Goal: Task Accomplishment & Management: Use online tool/utility

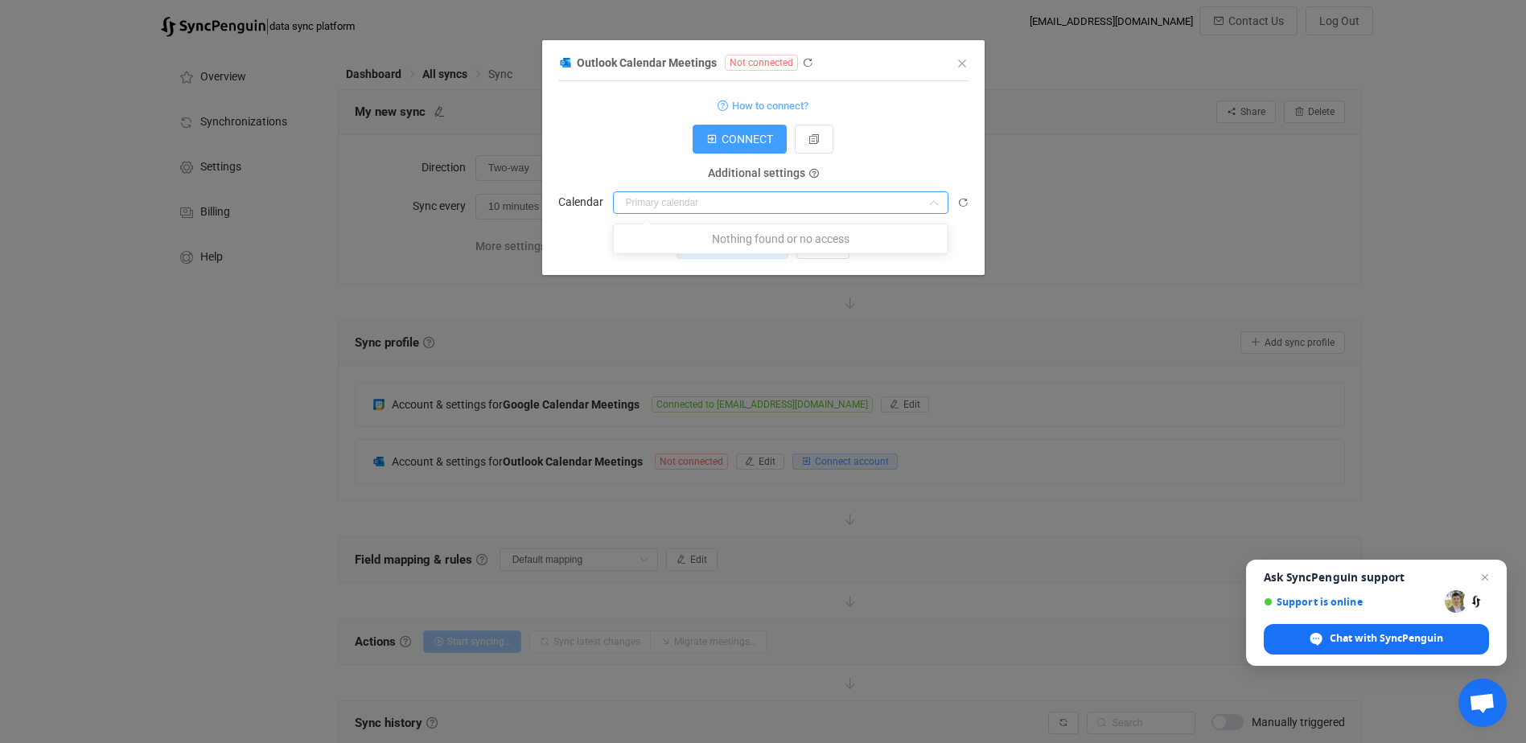
click at [815, 202] on input "dialog" at bounding box center [780, 202] width 335 height 23
click at [788, 199] on input "dialog" at bounding box center [780, 202] width 335 height 23
click at [690, 199] on input "dialog" at bounding box center [780, 202] width 335 height 23
click at [759, 200] on input "dialog" at bounding box center [780, 202] width 335 height 23
click at [933, 204] on icon "dialog" at bounding box center [934, 202] width 20 height 23
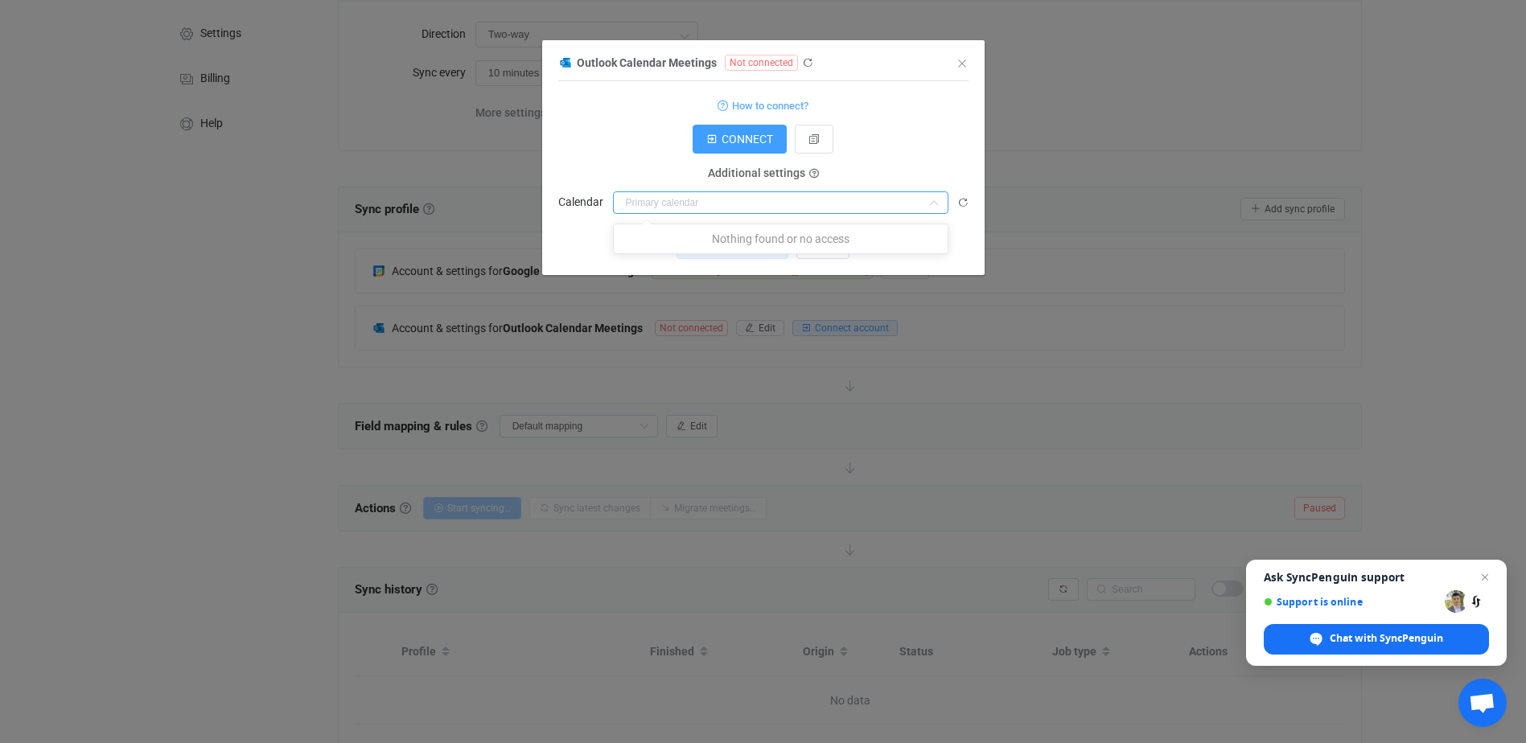
scroll to position [33, 0]
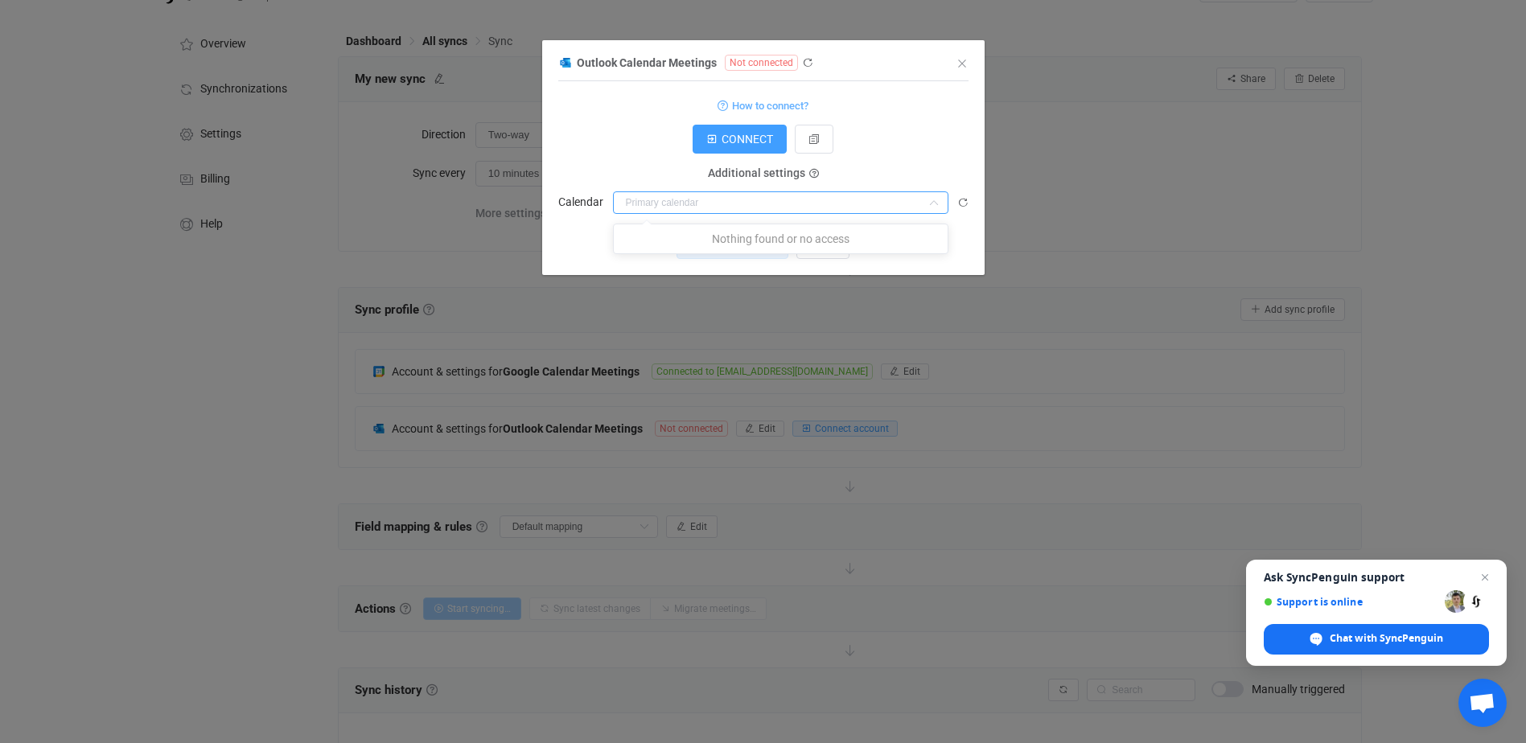
click at [825, 201] on input "dialog" at bounding box center [780, 202] width 335 height 23
type input "[EMAIL_ADDRESS][DOMAIN_NAME]"
click at [909, 244] on p "Nothing found or no access" at bounding box center [781, 238] width 334 height 29
click at [743, 138] on span "CONNECT" at bounding box center [747, 139] width 51 height 13
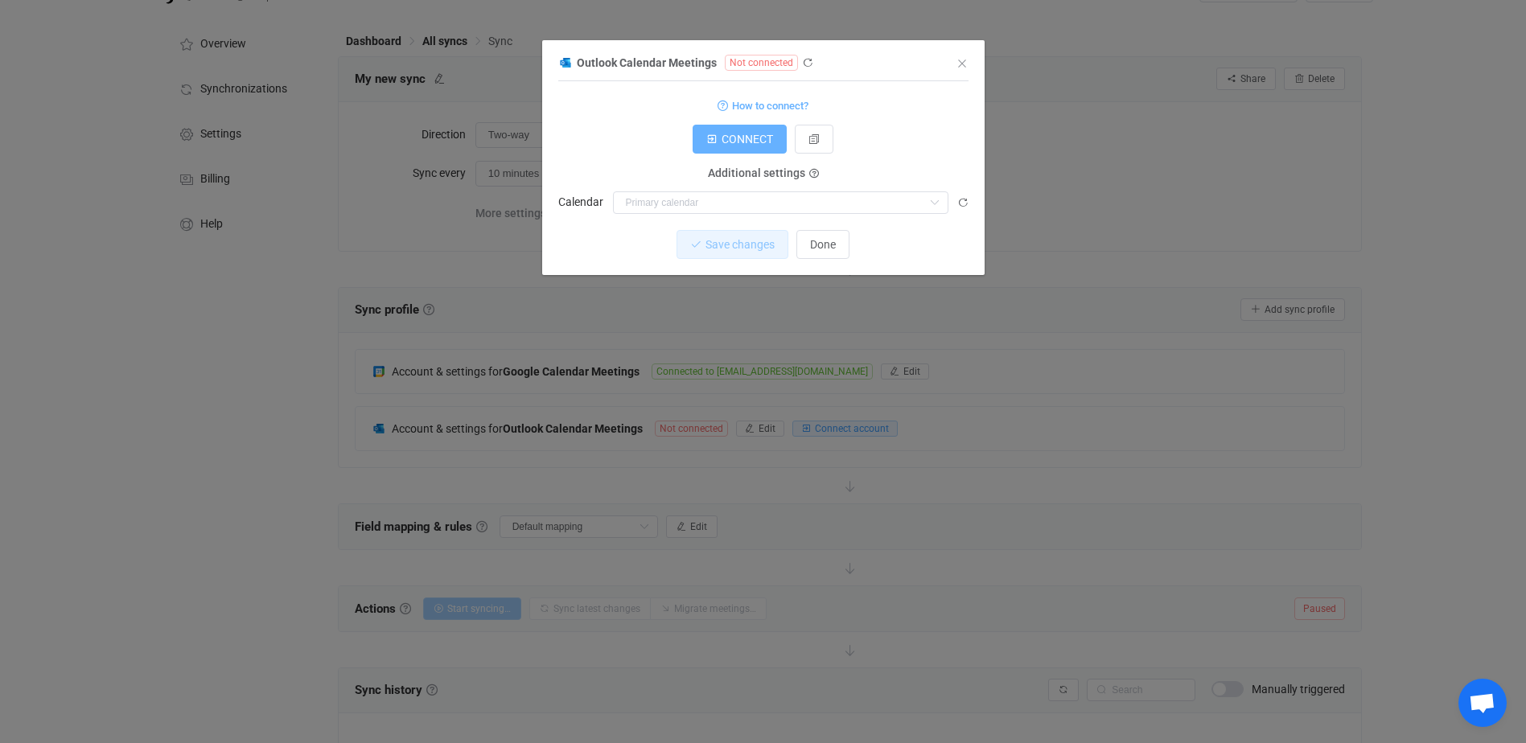
click at [731, 136] on span "CONNECT" at bounding box center [747, 139] width 51 height 13
click at [934, 201] on icon "dialog" at bounding box center [934, 202] width 20 height 23
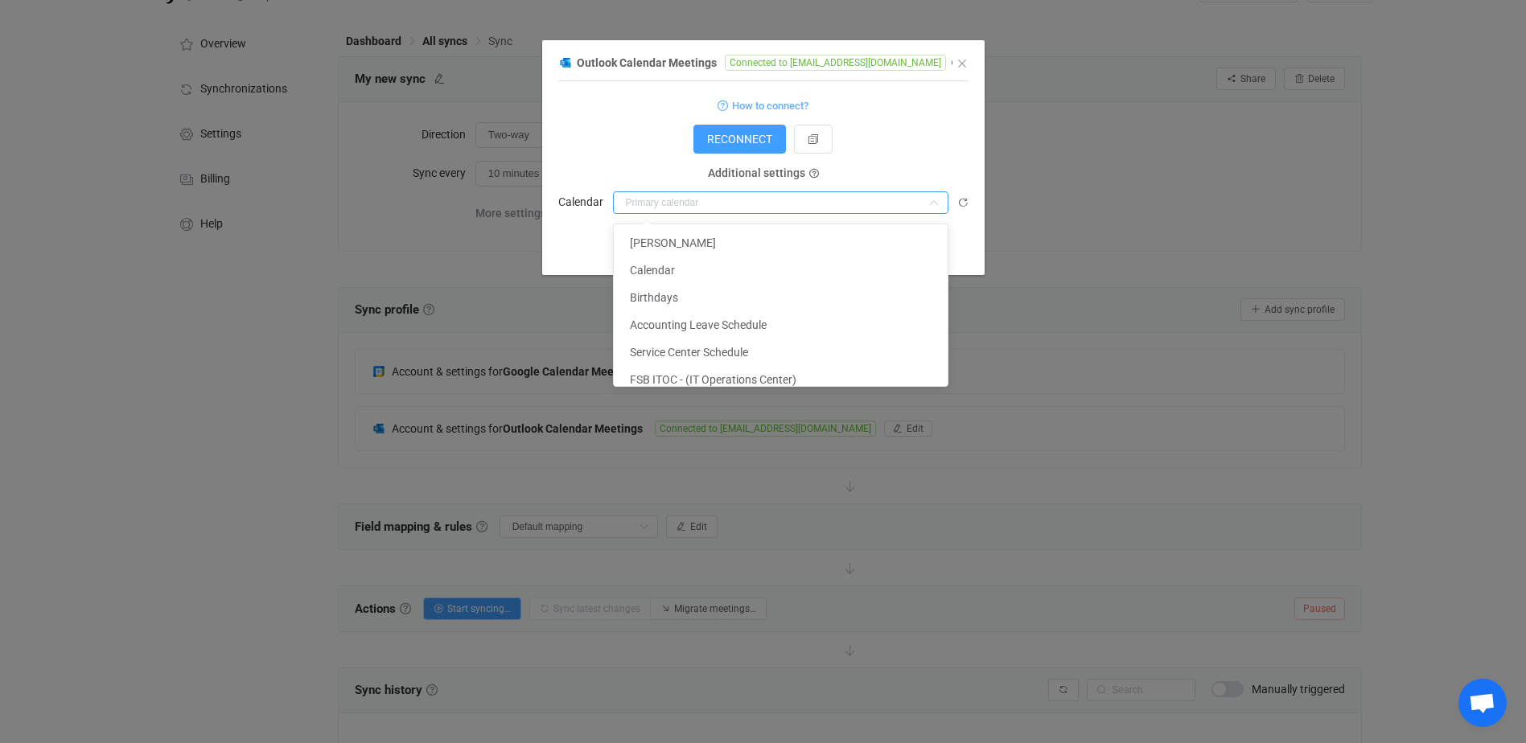
click at [931, 201] on icon "dialog" at bounding box center [934, 202] width 20 height 23
click at [1241, 172] on div "Outlook Calendar Meetings Connected to [EMAIL_ADDRESS][DOMAIN_NAME] 1 { { "conn…" at bounding box center [763, 371] width 1526 height 743
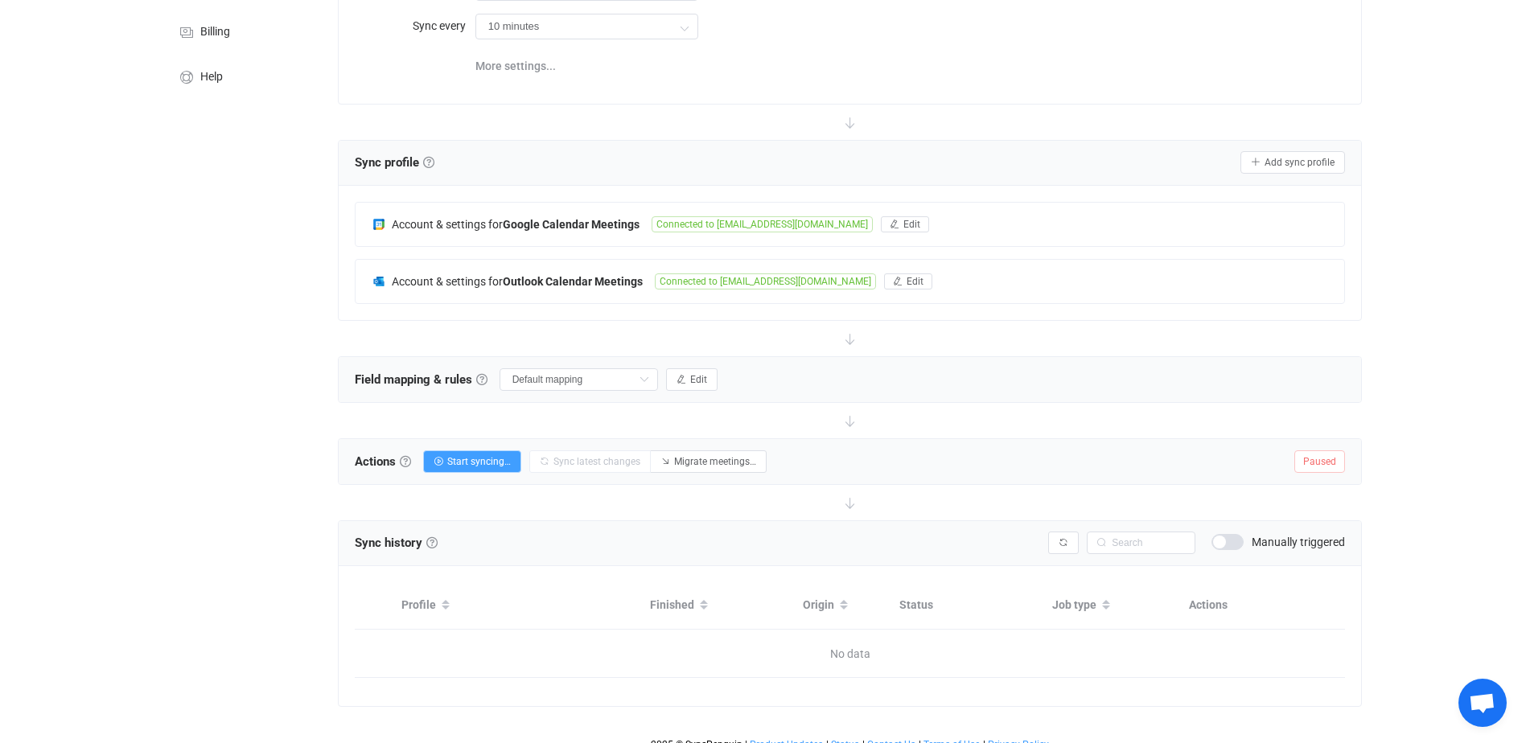
scroll to position [194, 0]
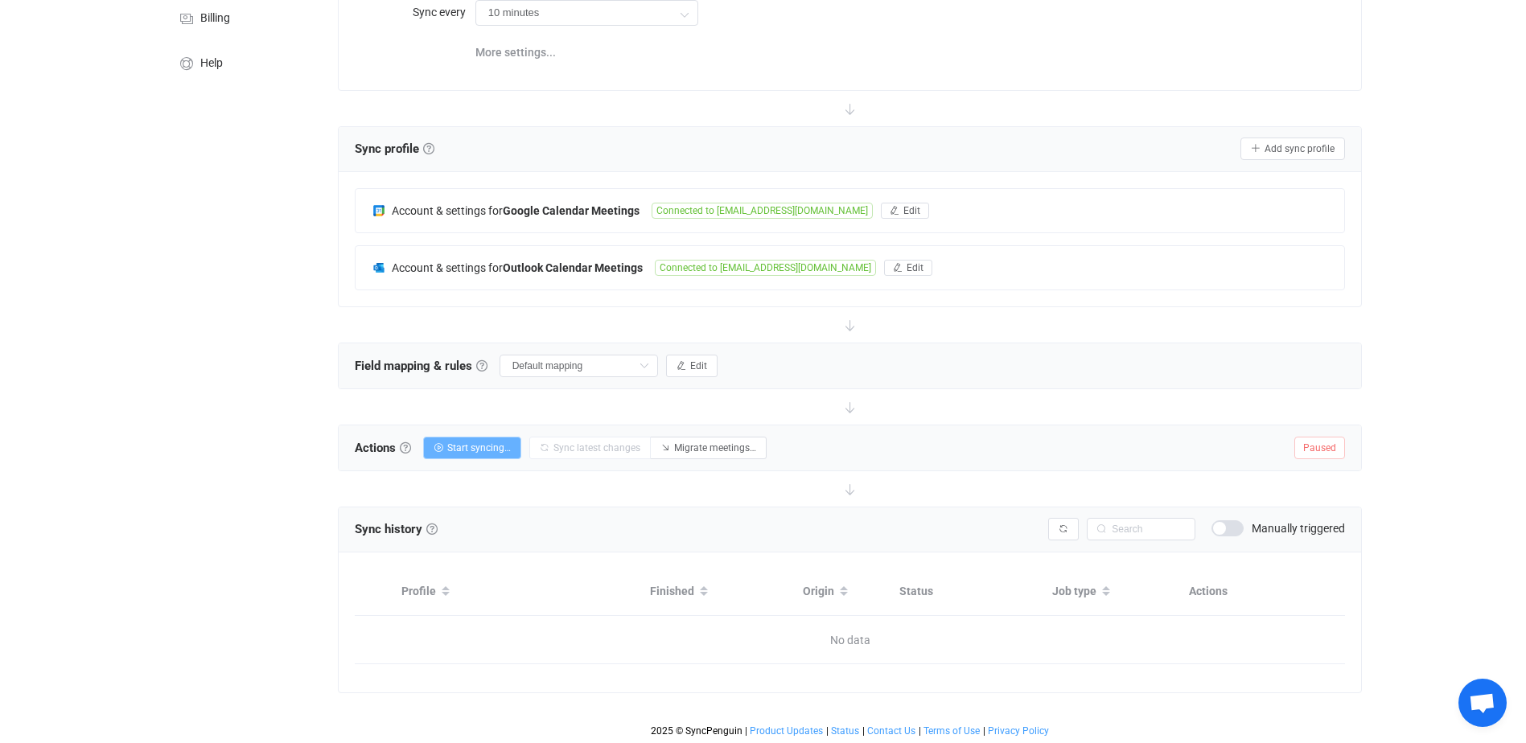
click at [471, 442] on span "Start syncing…" at bounding box center [479, 447] width 64 height 11
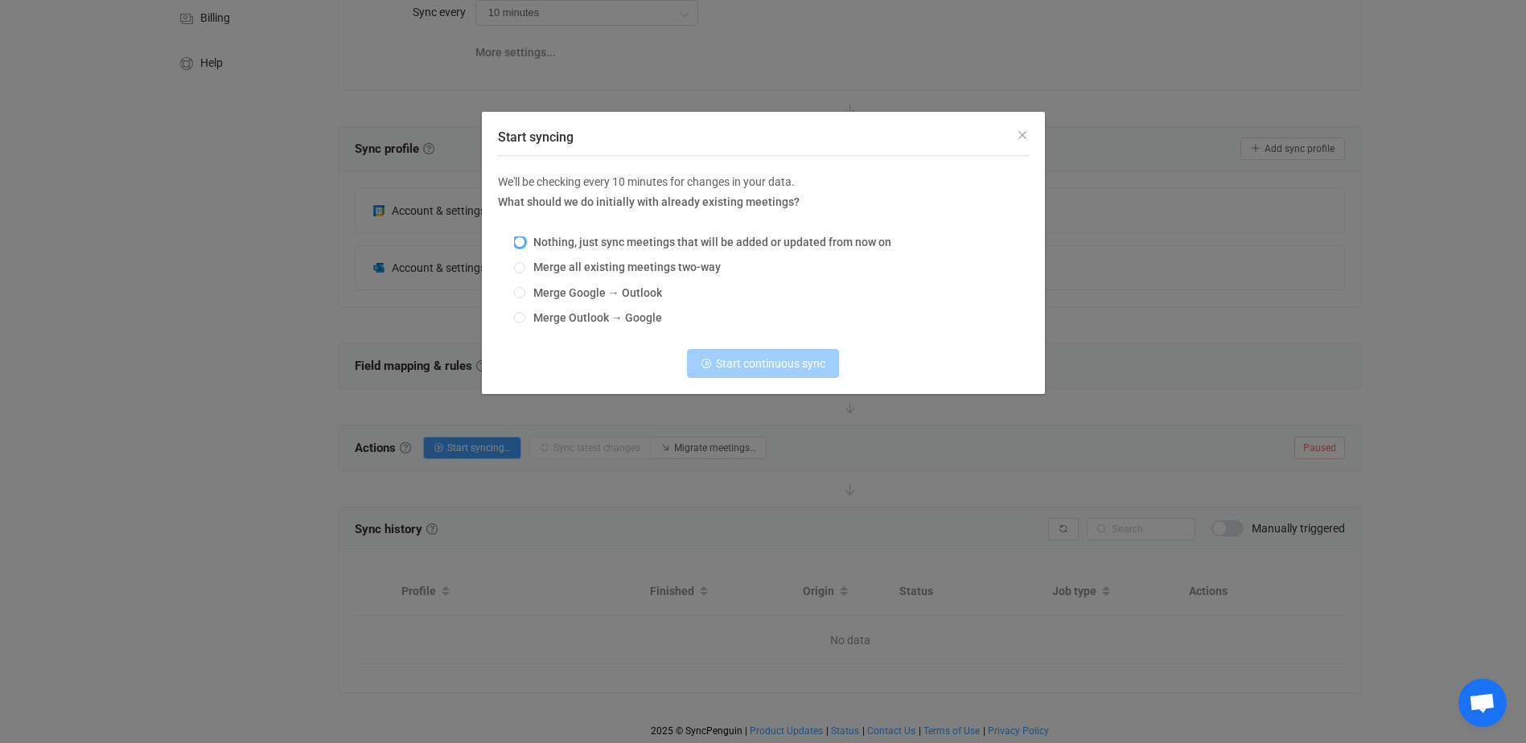
click at [521, 241] on span "Start syncing" at bounding box center [519, 242] width 11 height 11
click at [521, 241] on input "Nothing, just sync meetings that will be added or updated from now on" at bounding box center [519, 243] width 11 height 13
radio input "true"
click at [780, 364] on span "Start continuous sync" at bounding box center [770, 363] width 109 height 13
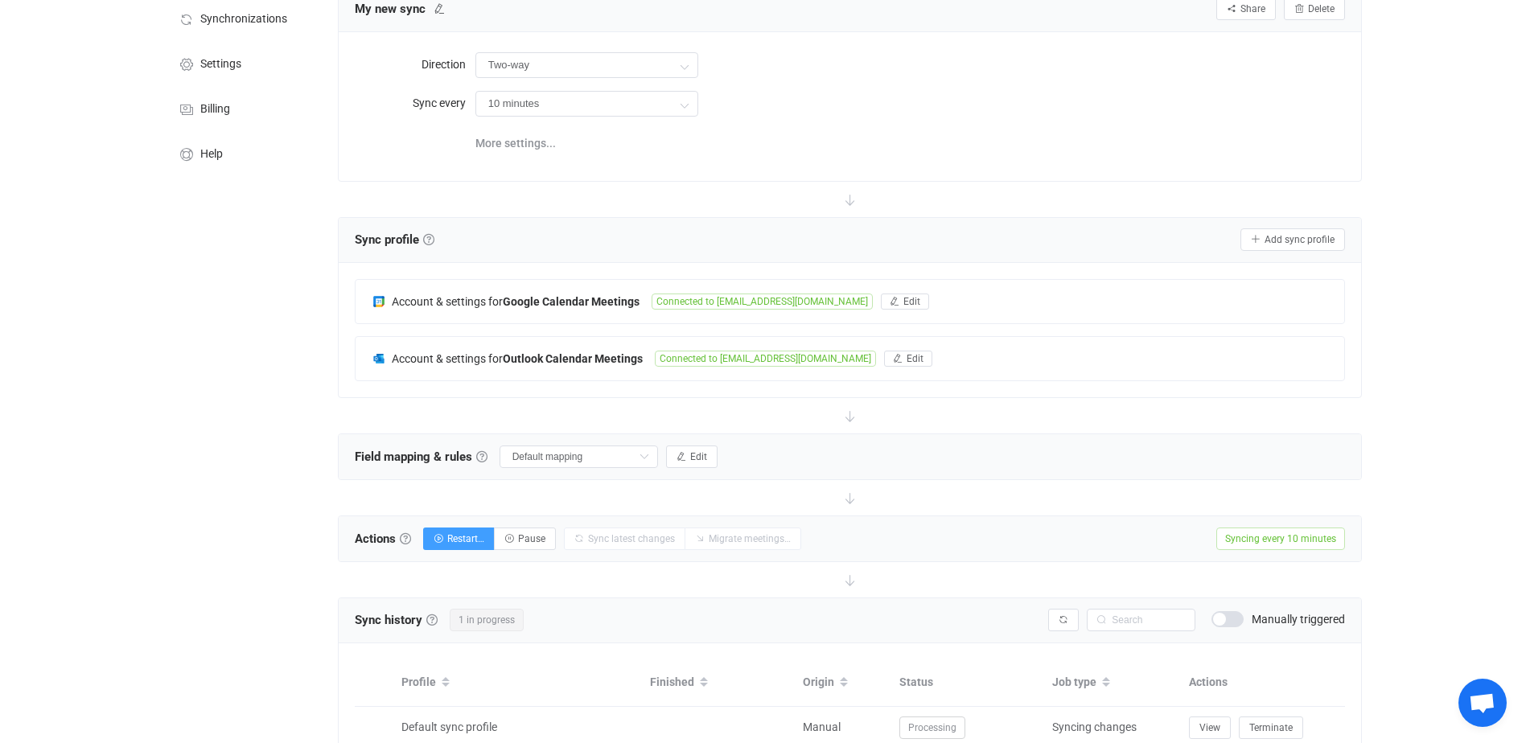
scroll to position [188, 0]
